Goal: Communication & Community: Answer question/provide support

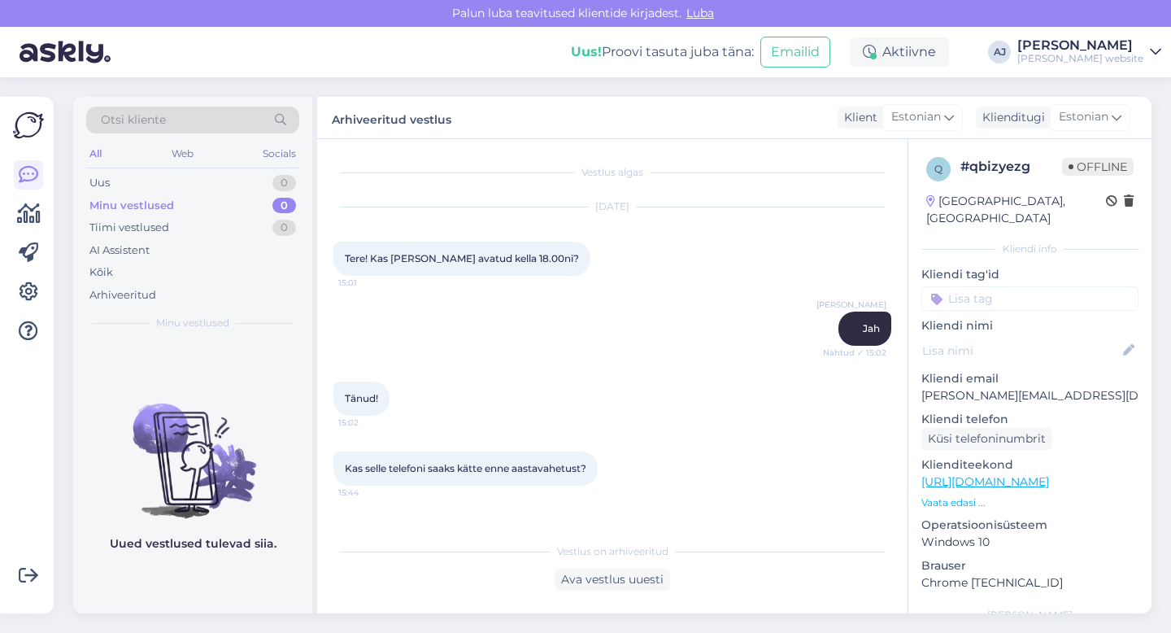
scroll to position [2669, 0]
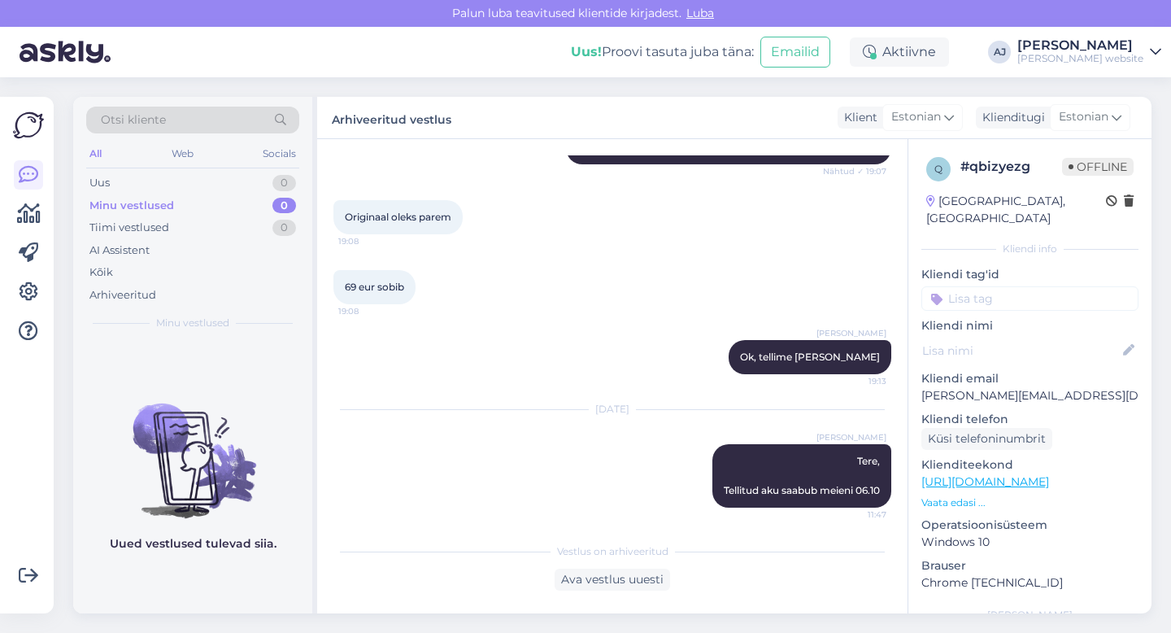
click at [700, 15] on span "Luba" at bounding box center [699, 13] width 37 height 15
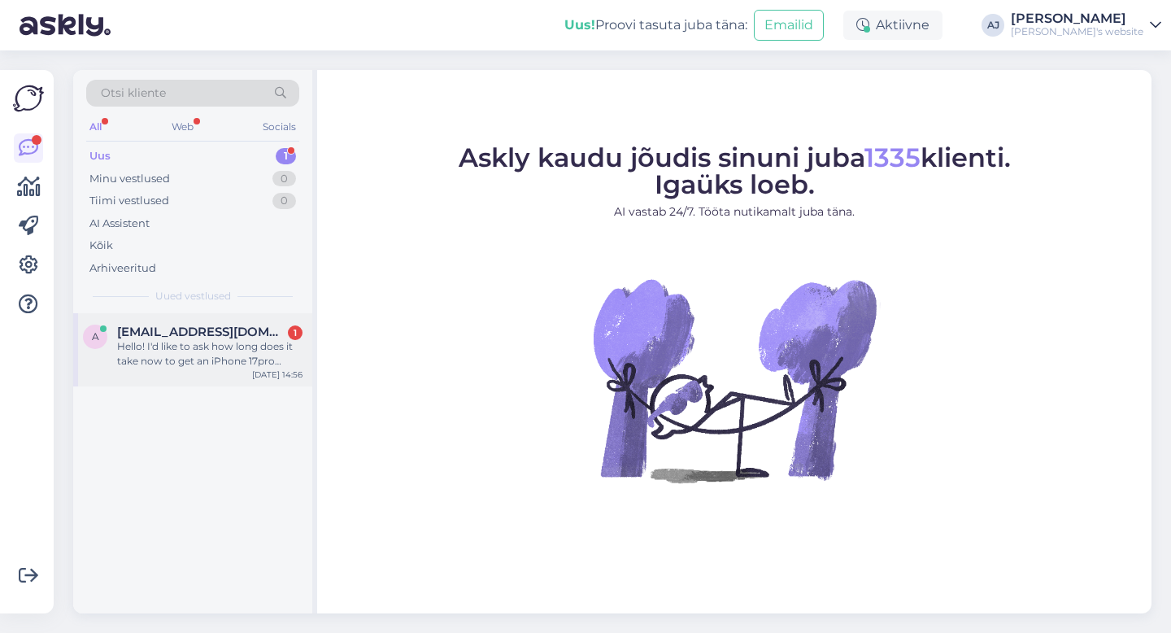
click at [191, 350] on div "Hello! I'd like to ask how long does it take now to get an iPhone 17pro Silver …" at bounding box center [209, 353] width 185 height 29
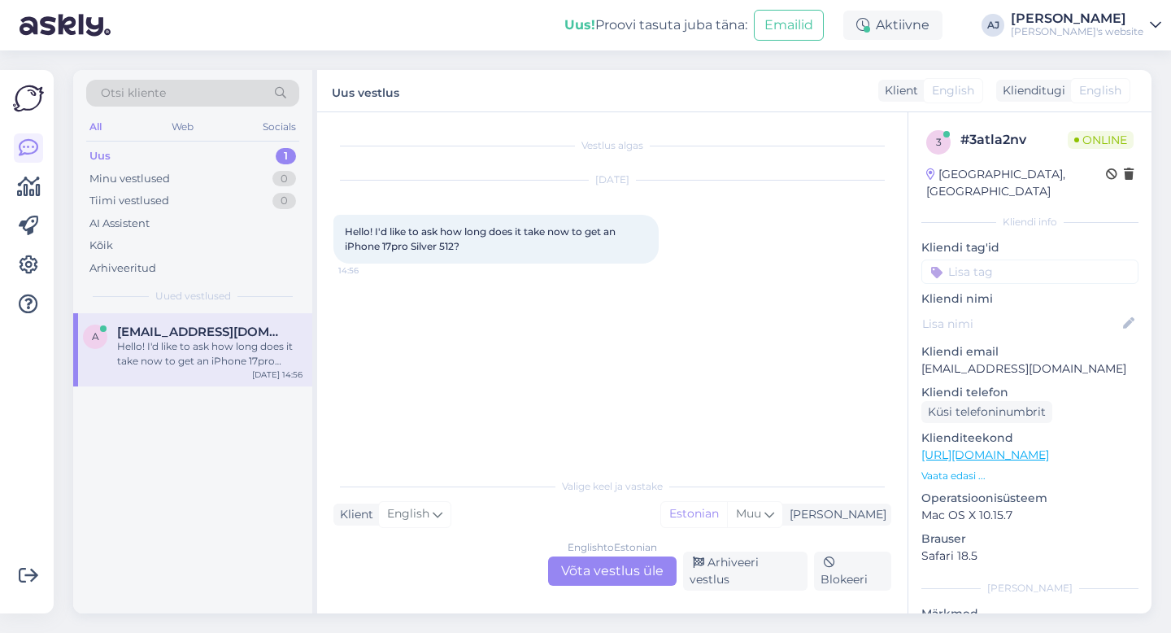
click at [595, 578] on div "English to Estonian Võta vestlus üle" at bounding box center [612, 570] width 128 height 29
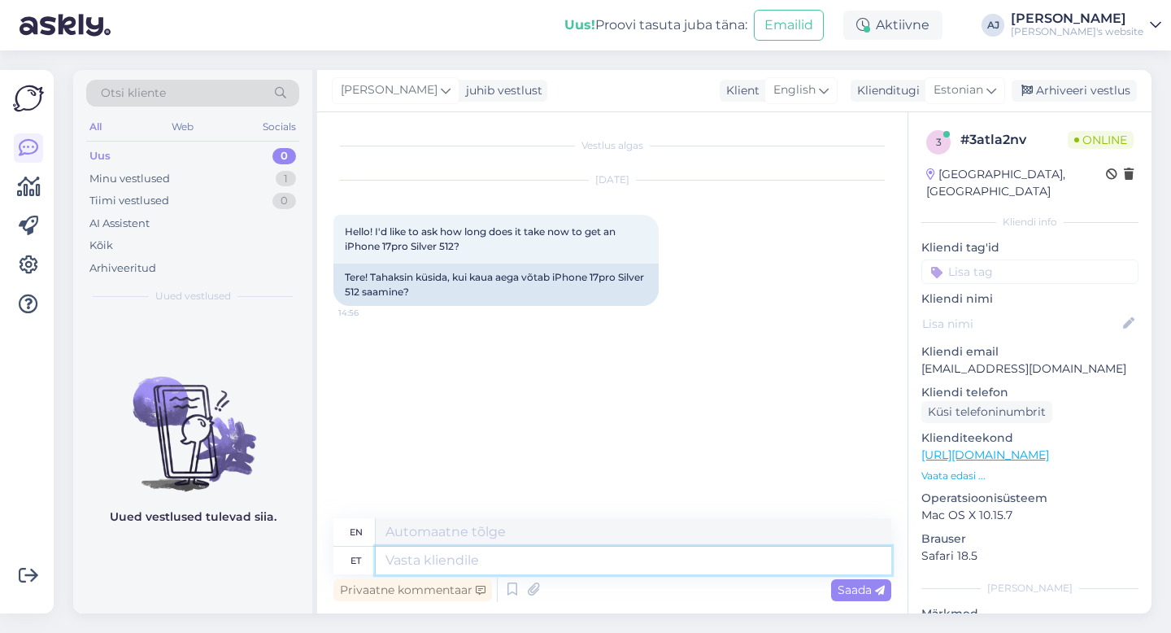
click at [398, 558] on textarea at bounding box center [633, 560] width 515 height 28
type textarea "Tere"
type textarea "Hello"
type textarea "Tere"
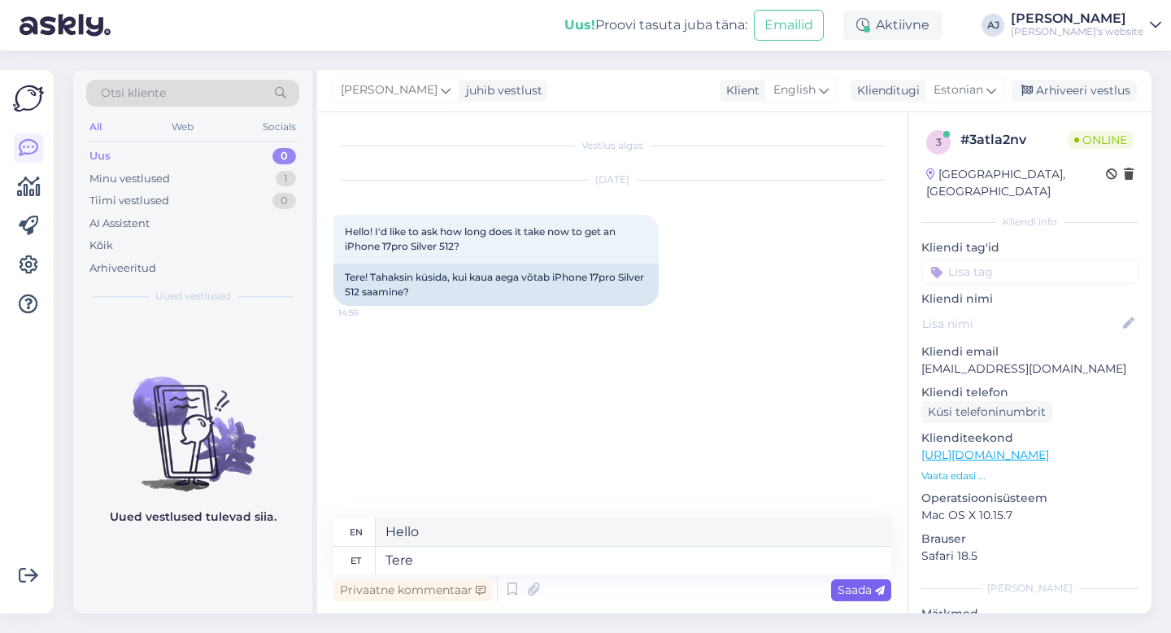
click at [841, 591] on span "Saada" at bounding box center [860, 589] width 47 height 15
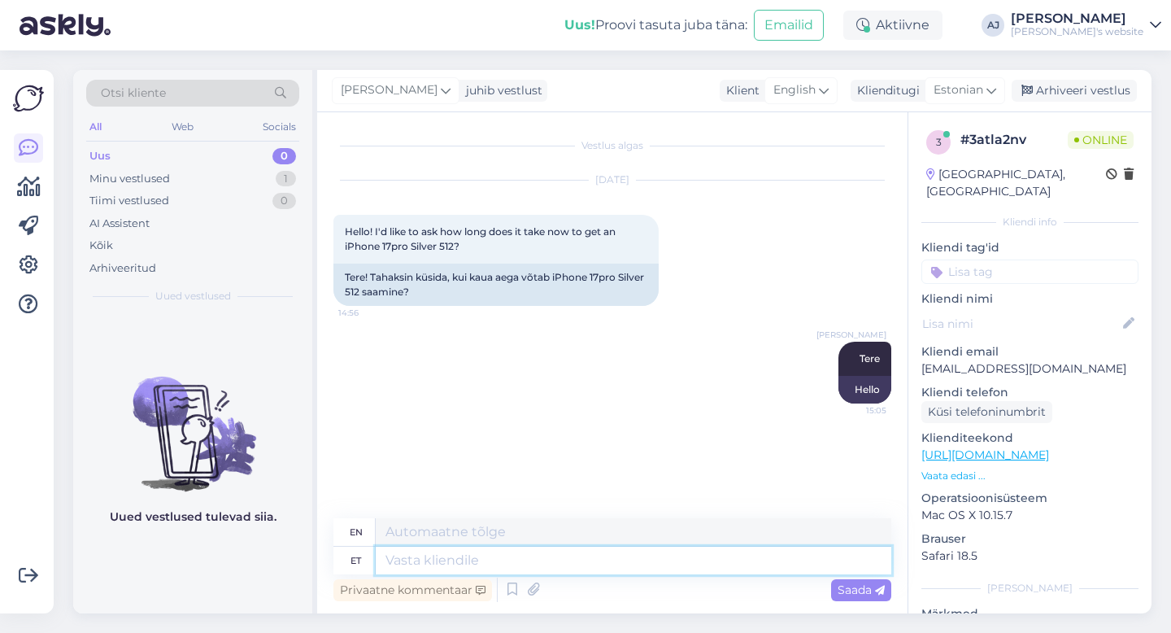
click at [407, 555] on textarea at bounding box center [633, 560] width 515 height 28
type textarea "1-3 n"
type textarea "1-3"
type textarea "1-3 nädalat"
type textarea "1-3 weeks"
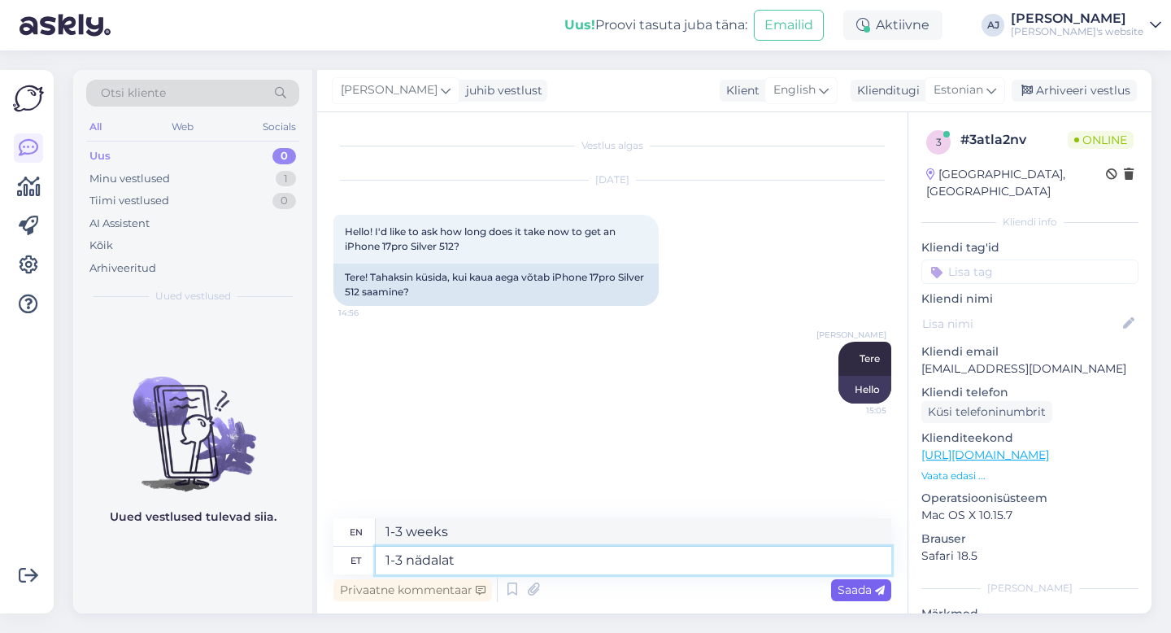
type textarea "1-3 nädalat"
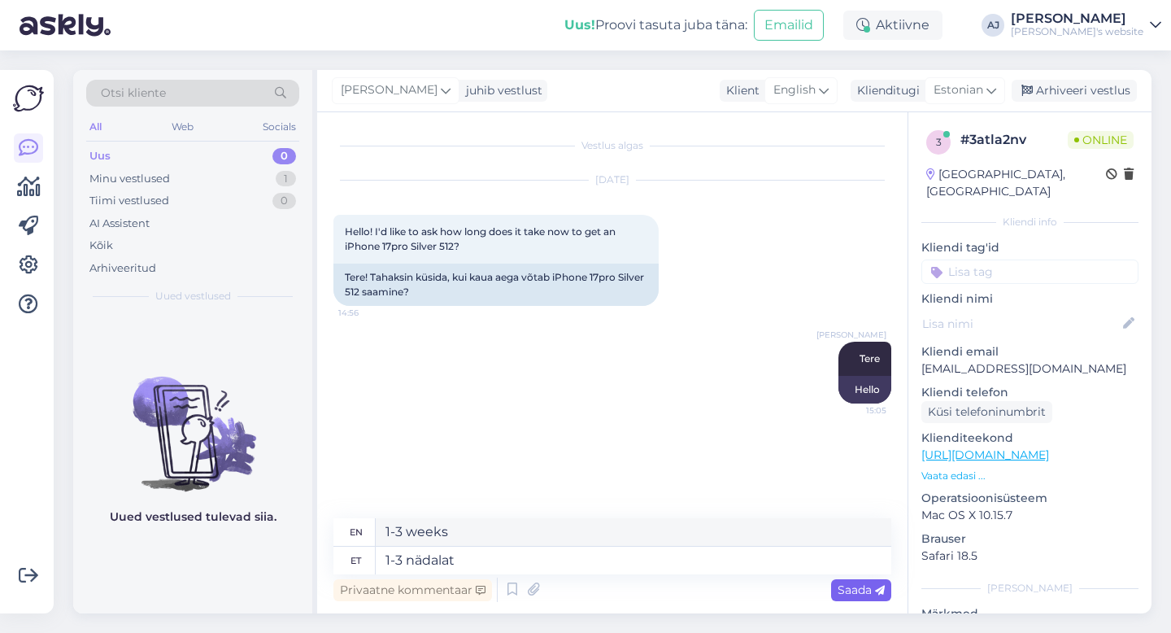
click at [844, 590] on span "Saada" at bounding box center [860, 589] width 47 height 15
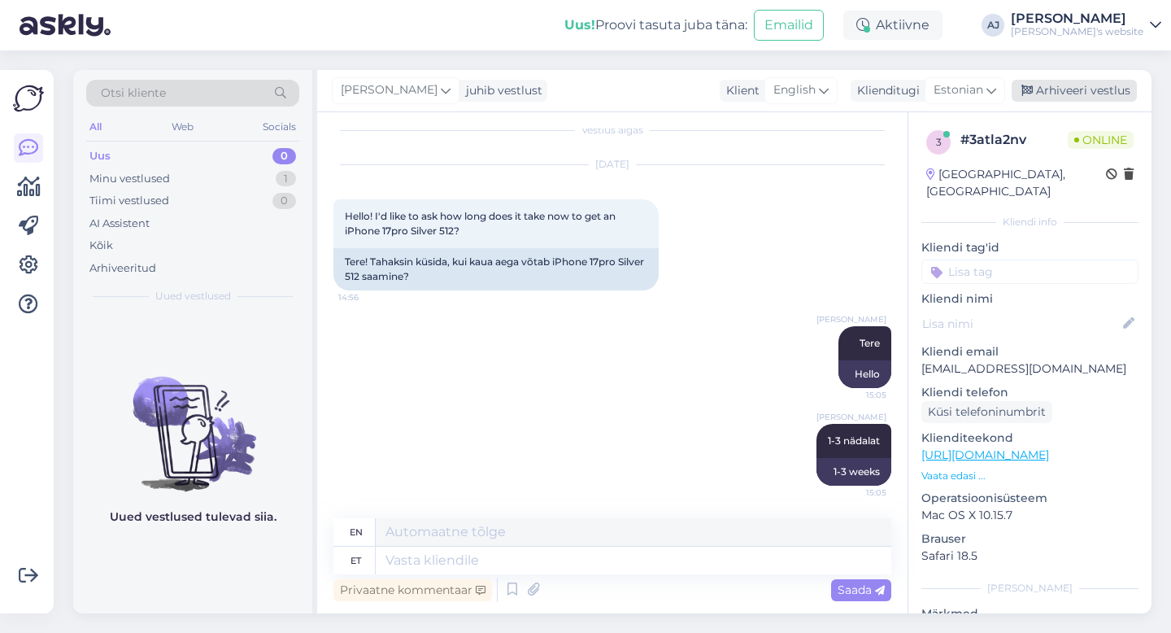
click at [1074, 94] on div "Arhiveeri vestlus" at bounding box center [1073, 91] width 125 height 22
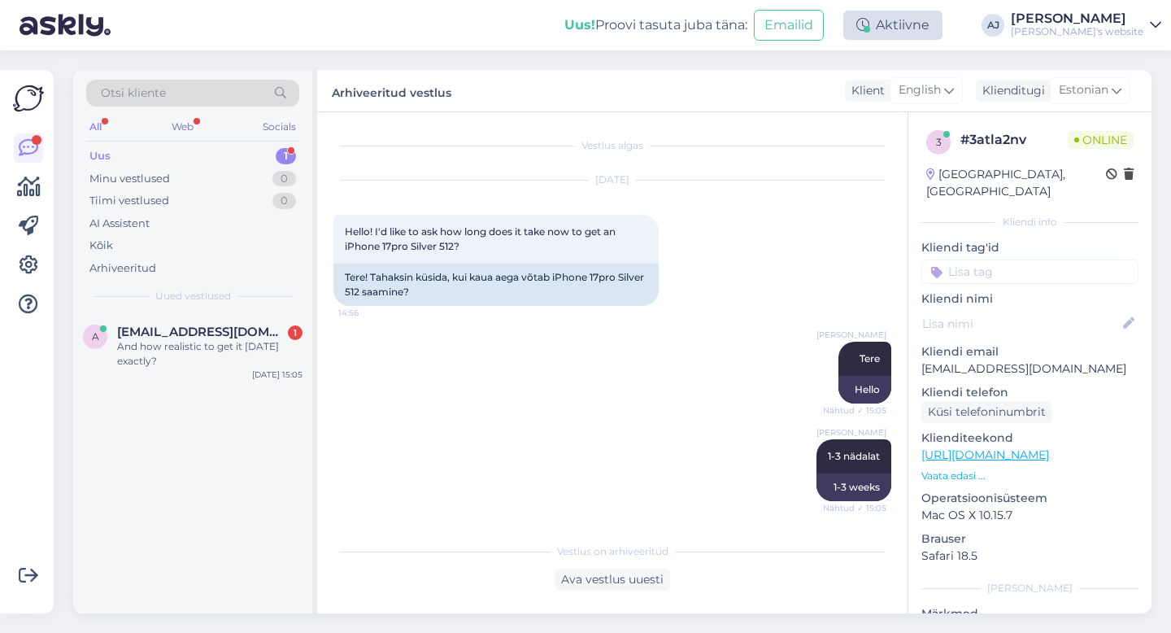
scroll to position [97, 0]
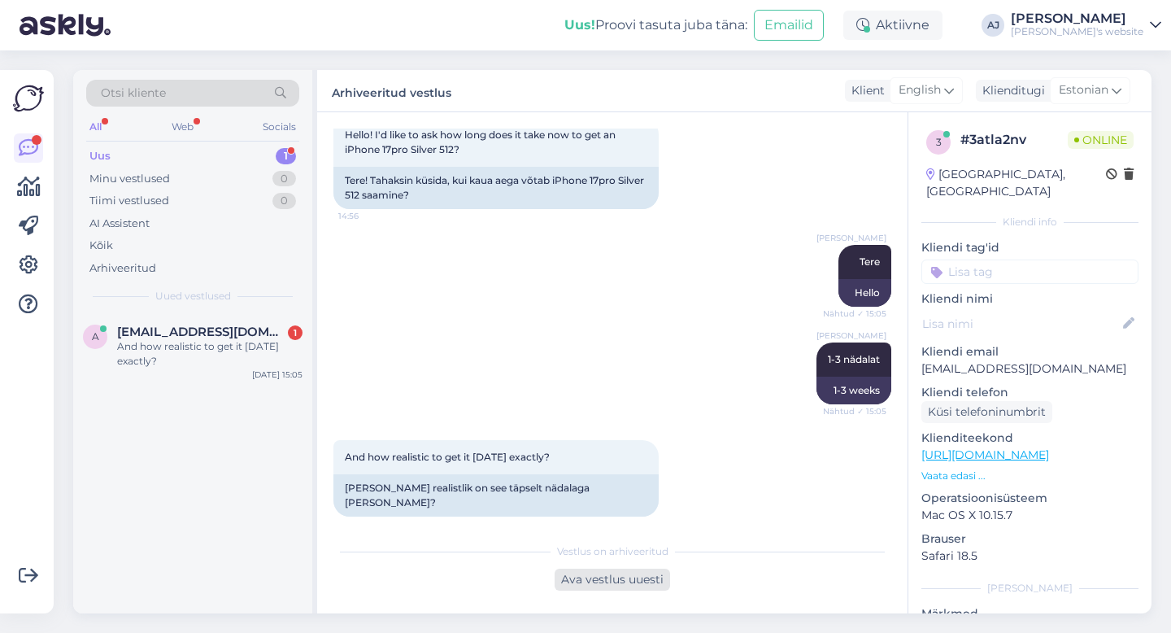
click at [611, 581] on div "Ava vestlus uuesti" at bounding box center [612, 579] width 115 height 22
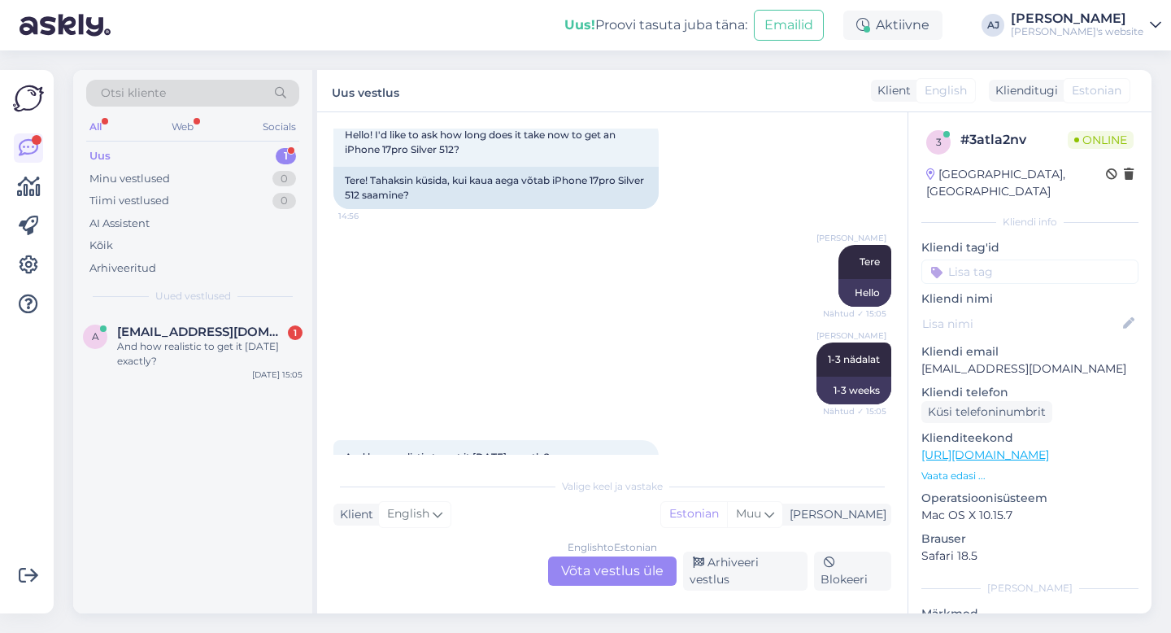
click at [579, 576] on div "English to Estonian Võta vestlus üle" at bounding box center [612, 570] width 128 height 29
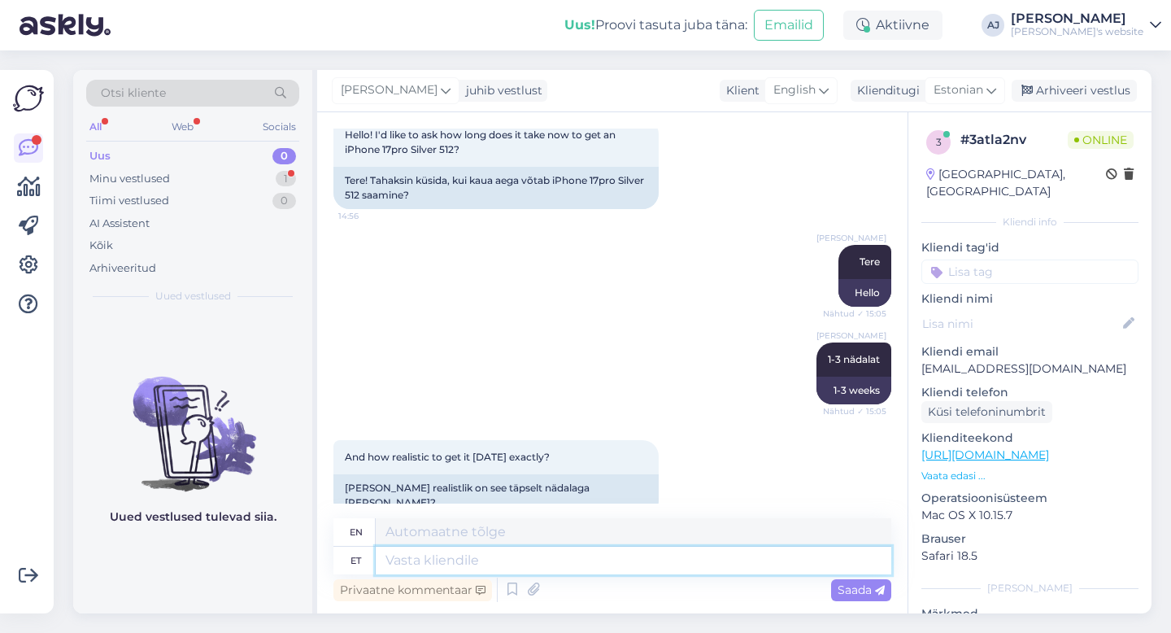
click at [433, 566] on textarea at bounding box center [633, 560] width 515 height 28
type textarea "Mitte e"
type textarea "Not"
type textarea "Mitte eriti"
type textarea "Not very"
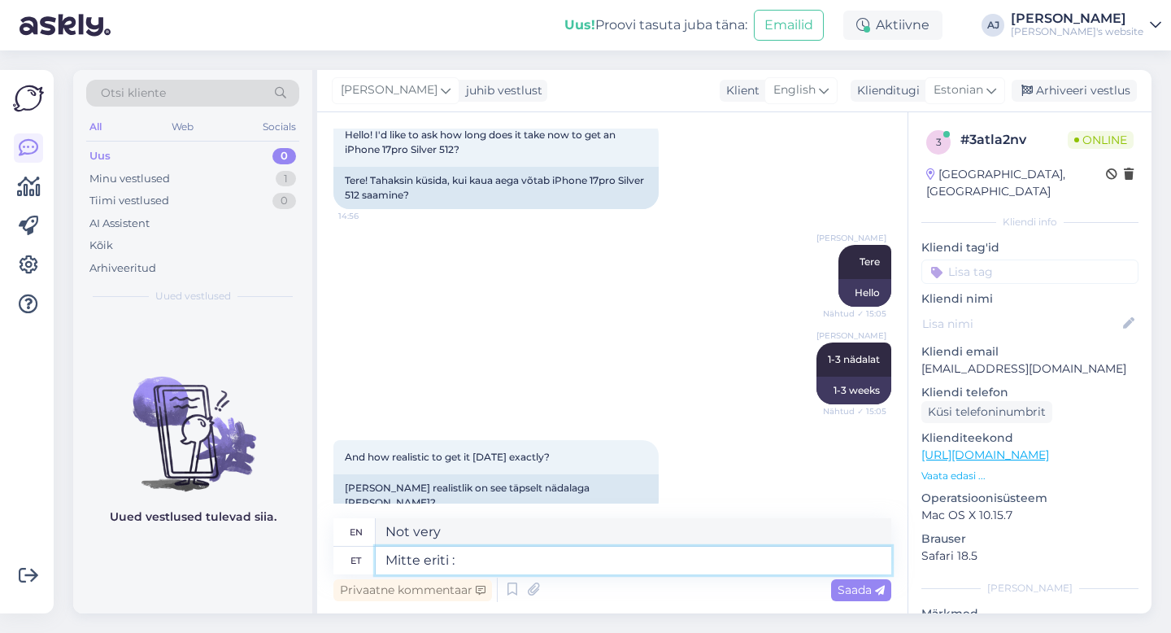
type textarea "Mitte eriti :)"
type textarea "Not very :)"
type textarea "Mitte eriti :)"
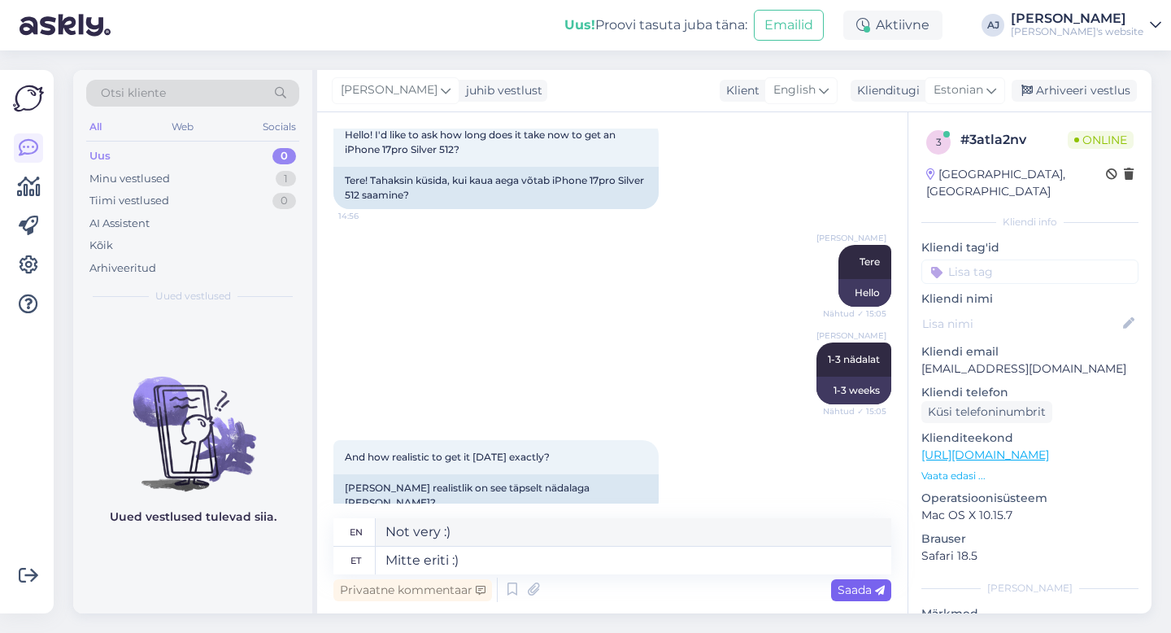
click at [837, 588] on span "Saada" at bounding box center [860, 589] width 47 height 15
